Goal: Find specific page/section: Find specific page/section

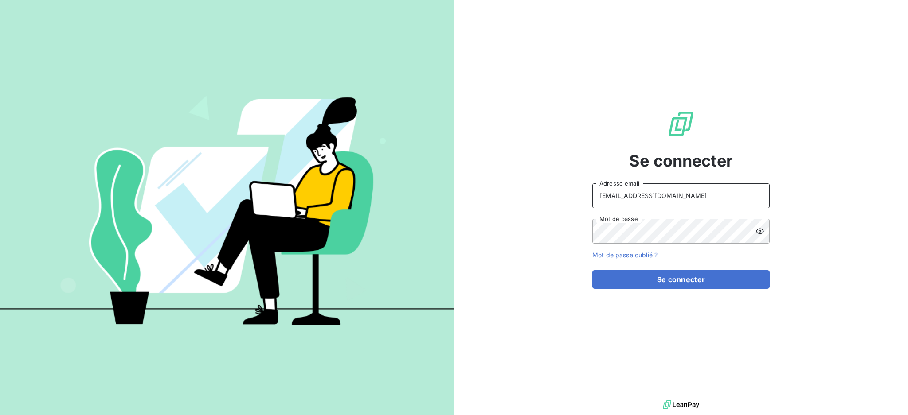
drag, startPoint x: 662, startPoint y: 192, endPoint x: 660, endPoint y: 206, distance: 13.9
click at [662, 192] on input "[EMAIL_ADDRESS][DOMAIN_NAME]" at bounding box center [680, 196] width 177 height 25
type input "[EMAIL_ADDRESS][DOMAIN_NAME]"
click at [657, 282] on button "Se connecter" at bounding box center [680, 279] width 177 height 19
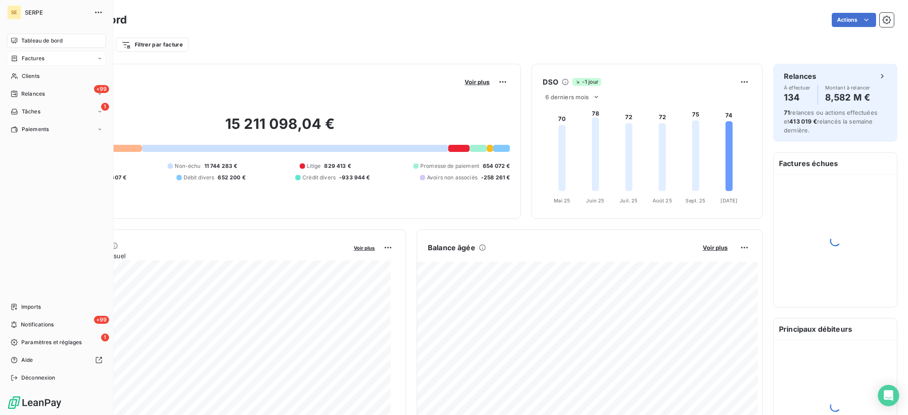
click at [24, 55] on span "Factures" at bounding box center [33, 59] width 23 height 8
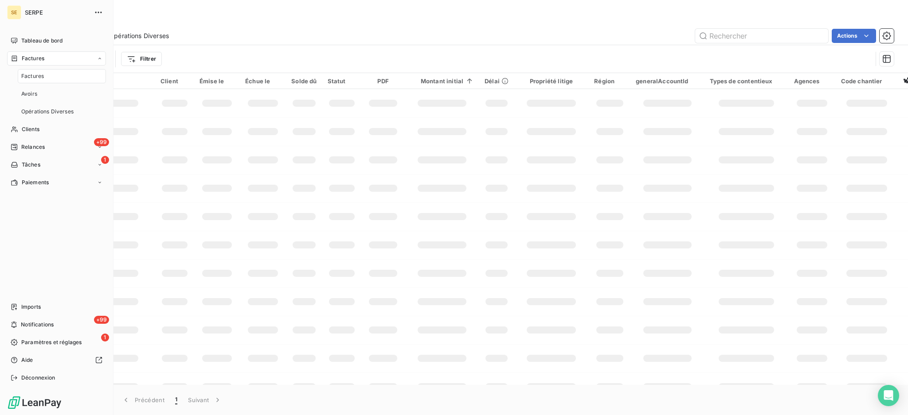
click at [32, 78] on span "Factures" at bounding box center [32, 76] width 23 height 8
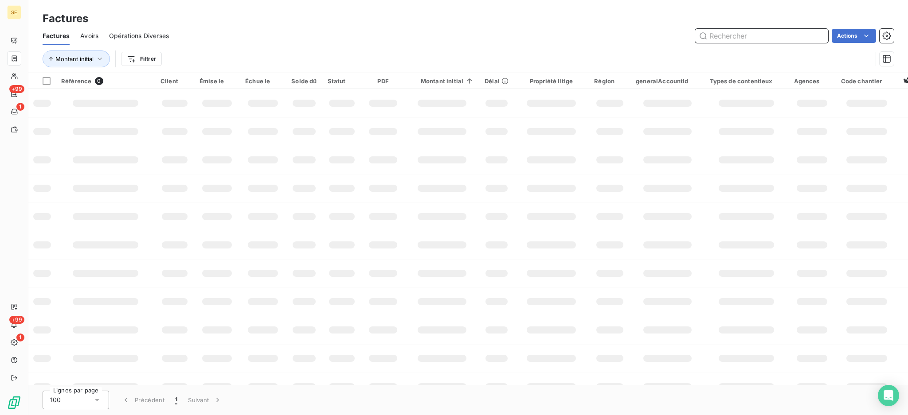
click at [719, 33] on input "text" at bounding box center [761, 36] width 133 height 14
paste input "08-0677"
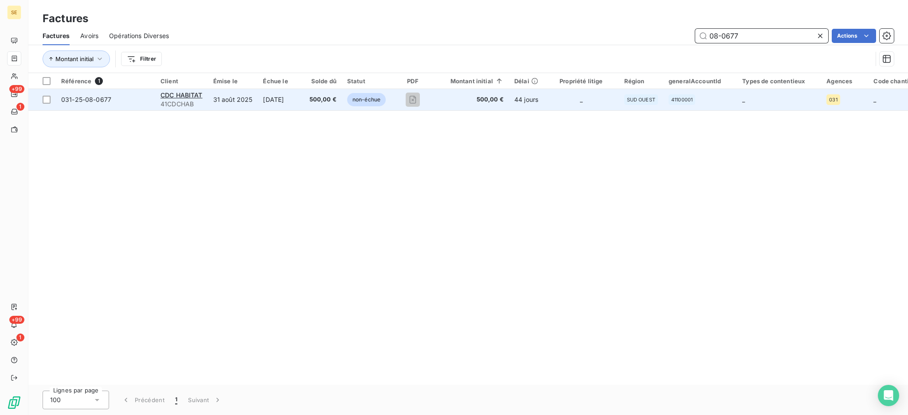
type input "08-0677"
click at [192, 99] on div "CDC HABITAT" at bounding box center [181, 95] width 42 height 9
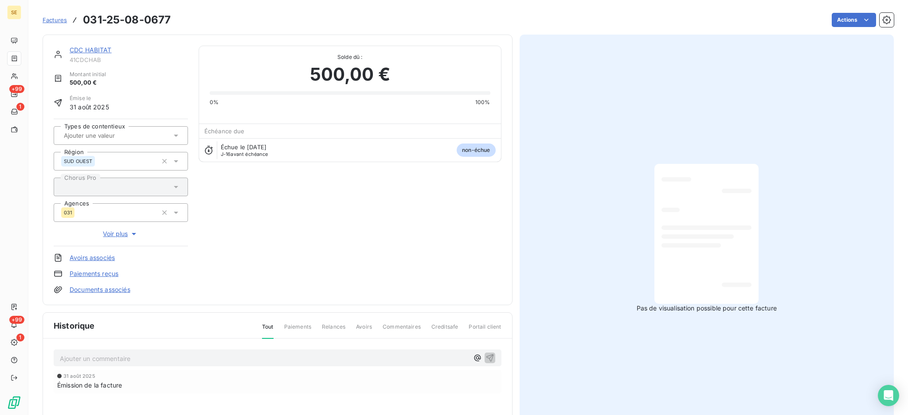
click at [98, 48] on link "CDC HABITAT" at bounding box center [91, 50] width 42 height 8
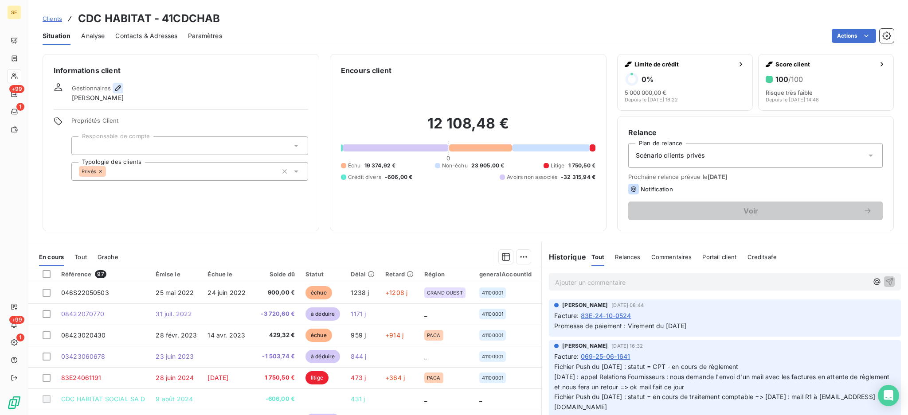
click at [115, 89] on icon "button" at bounding box center [118, 88] width 6 height 6
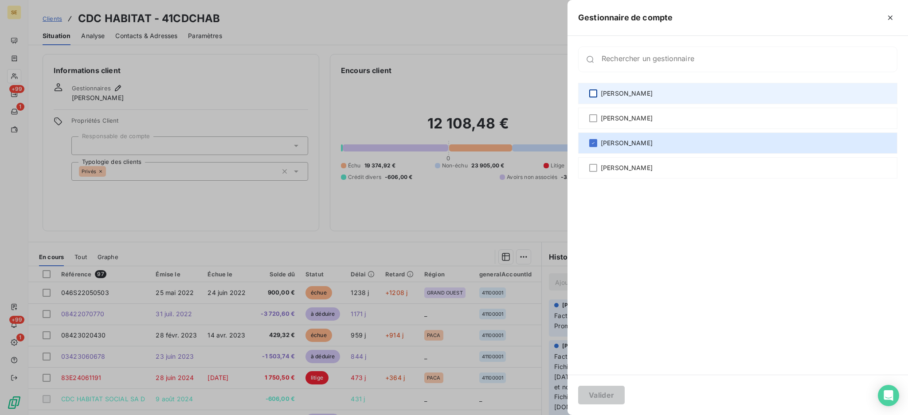
click at [595, 97] on div at bounding box center [593, 94] width 8 height 8
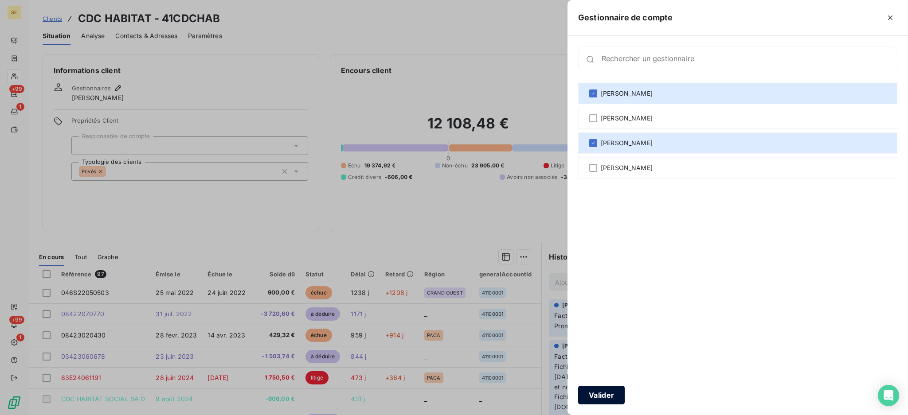
click at [606, 395] on button "Valider" at bounding box center [601, 395] width 47 height 19
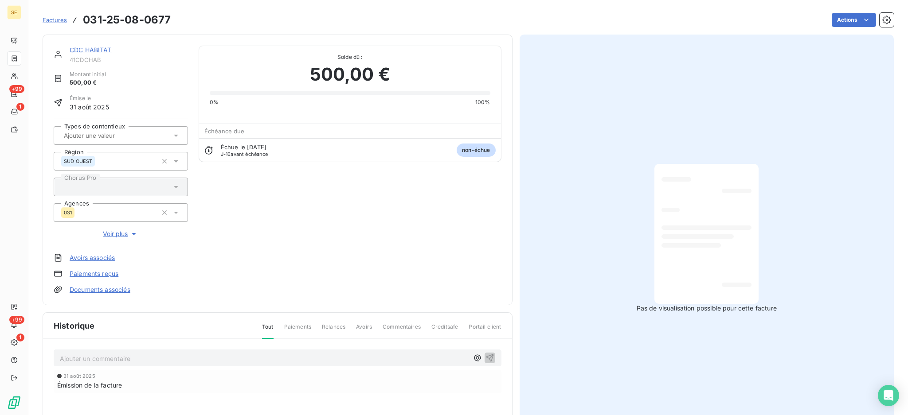
click at [101, 52] on link "CDC HABITAT" at bounding box center [91, 50] width 42 height 8
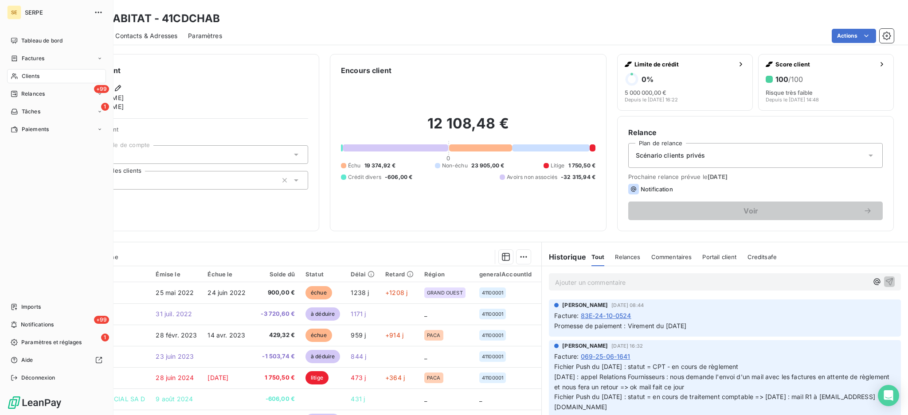
click at [34, 73] on span "Clients" at bounding box center [31, 76] width 18 height 8
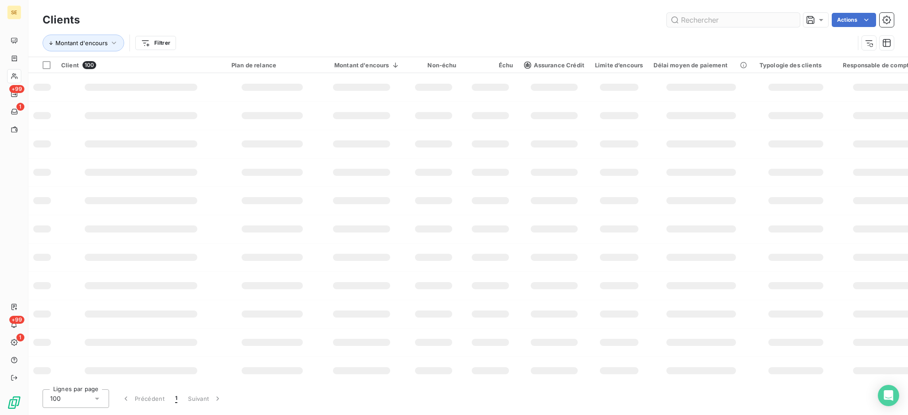
click at [762, 23] on input "text" at bounding box center [733, 20] width 133 height 14
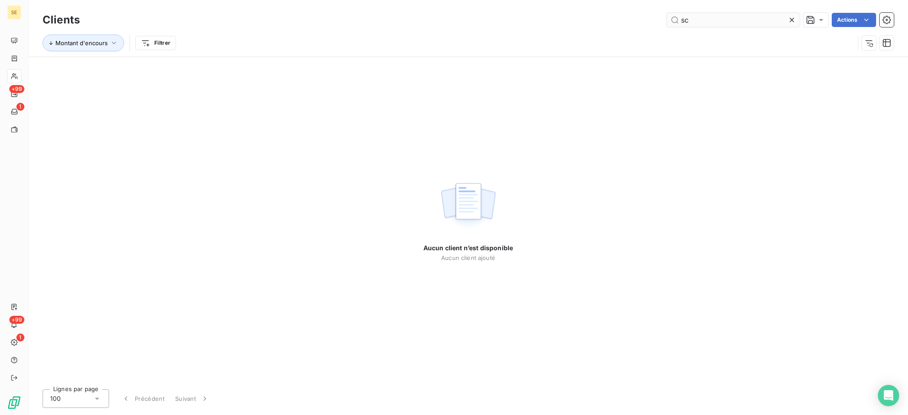
type input "s"
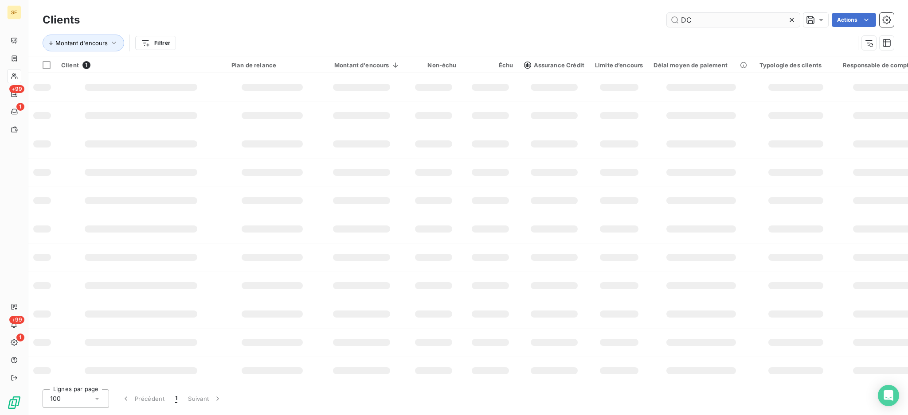
type input "D"
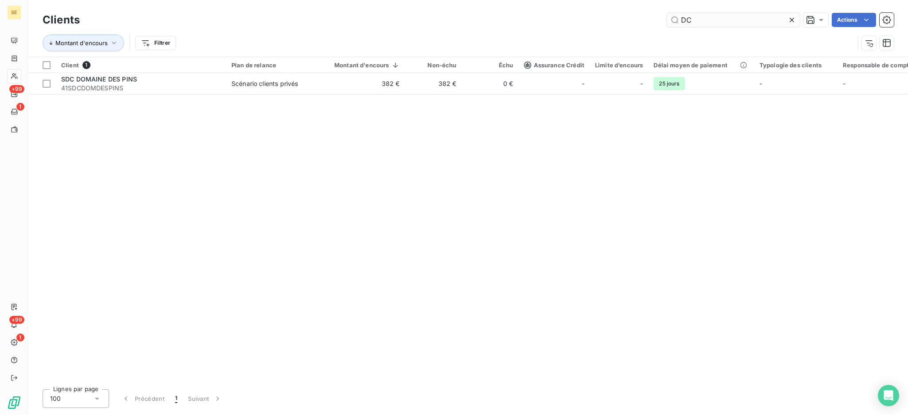
type input "D"
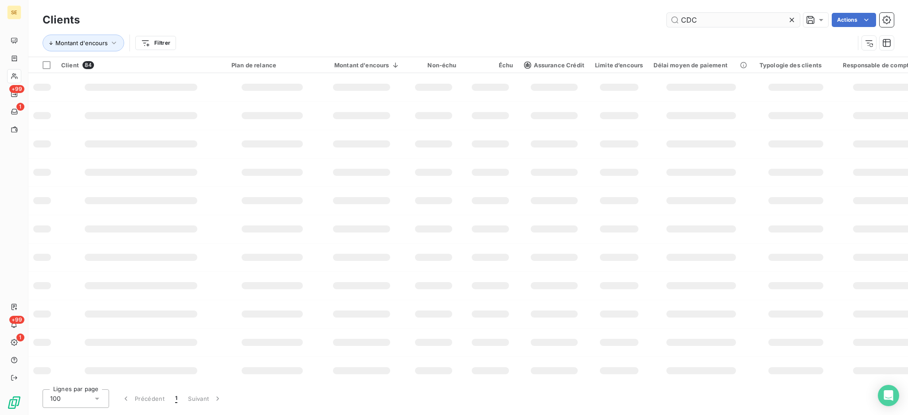
type input "CDC"
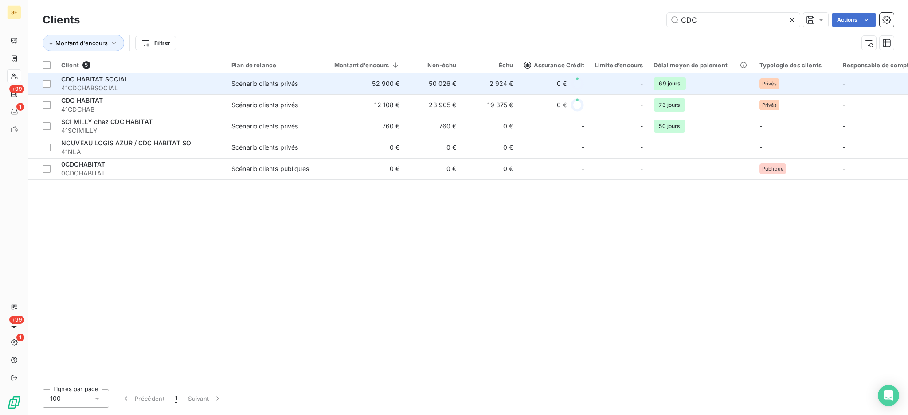
click at [206, 87] on span "41CDCHABSOCIAL" at bounding box center [141, 88] width 160 height 9
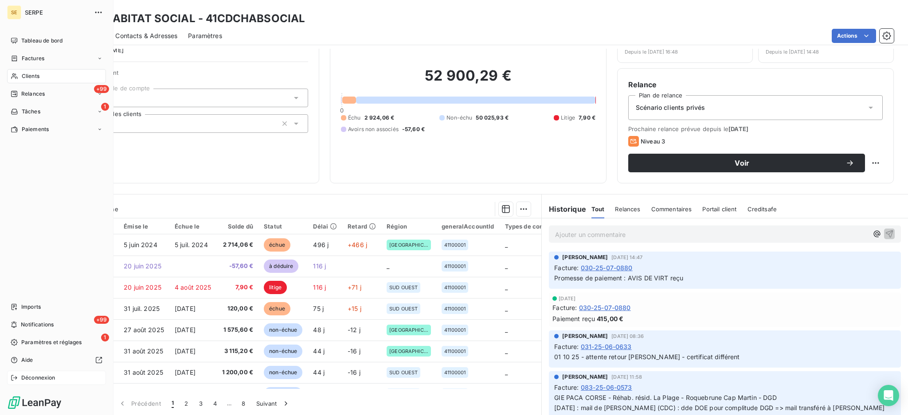
click at [35, 376] on span "Déconnexion" at bounding box center [38, 378] width 34 height 8
